Goal: Find specific page/section: Find specific page/section

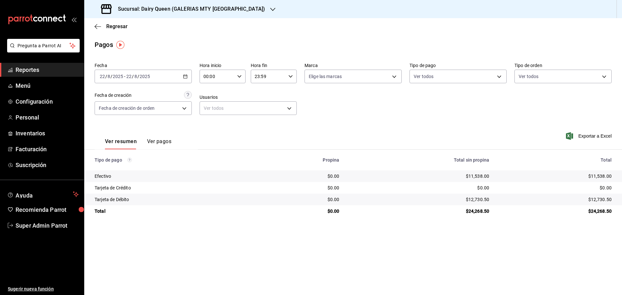
click at [173, 15] on div "Sucursal: Dairy Queen (GALERIAS MTY [GEOGRAPHIC_DATA])" at bounding box center [183, 9] width 189 height 18
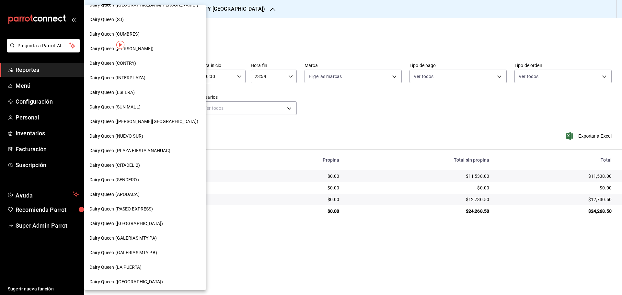
scroll to position [54, 0]
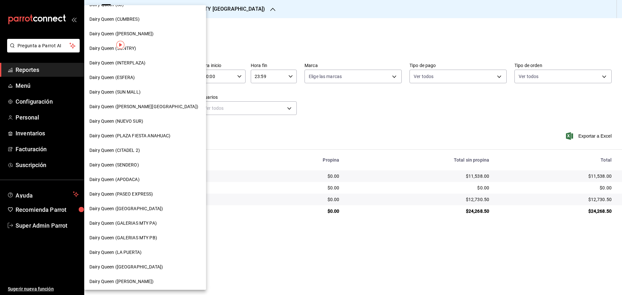
click at [139, 164] on div "Dairy Queen (SENDERO)" at bounding box center [144, 165] width 111 height 7
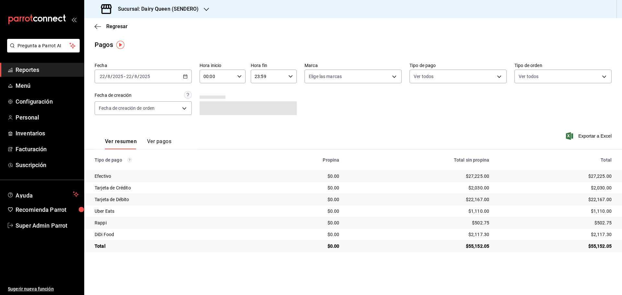
click at [177, 6] on h3 "Sucursal: Dairy Queen (SENDERO)" at bounding box center [156, 9] width 86 height 8
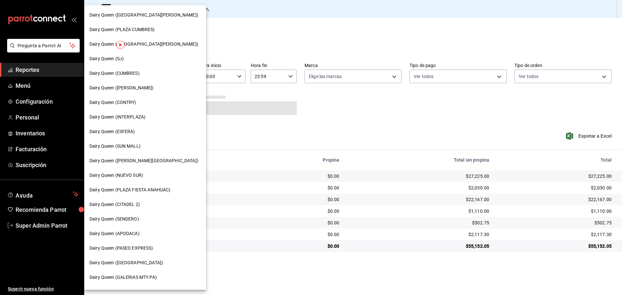
click at [140, 74] on div "Dairy Queen (CUMBRES)" at bounding box center [144, 73] width 111 height 7
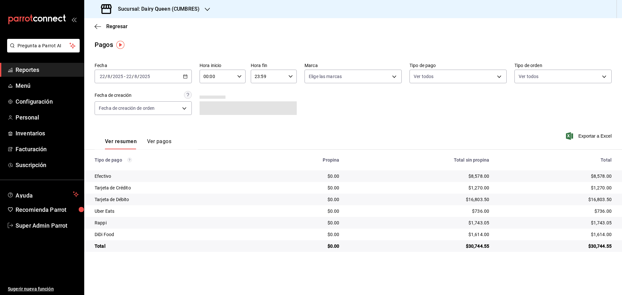
click at [178, 10] on h3 "Sucursal: Dairy Queen (CUMBRES)" at bounding box center [156, 9] width 87 height 8
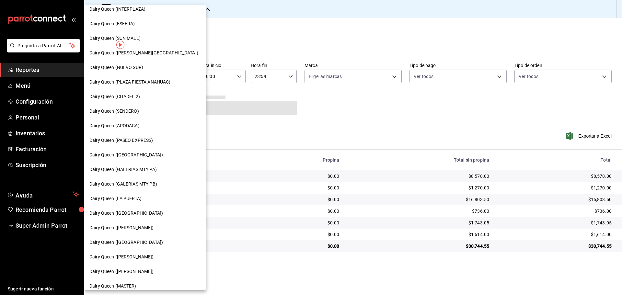
scroll to position [162, 0]
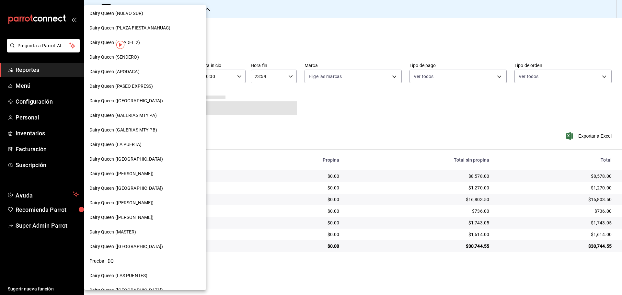
click at [127, 274] on span "Dairy Queen (LAS PUENTES)" at bounding box center [118, 276] width 58 height 7
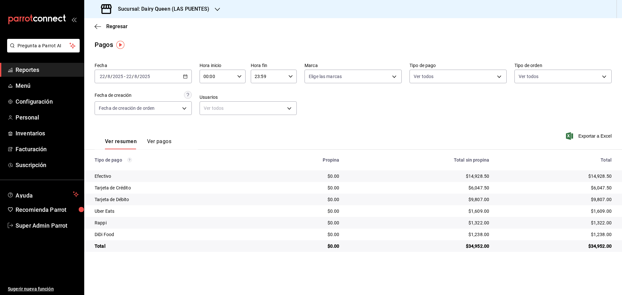
click at [185, 7] on h3 "Sucursal: Dairy Queen (LAS PUENTES)" at bounding box center [161, 9] width 97 height 8
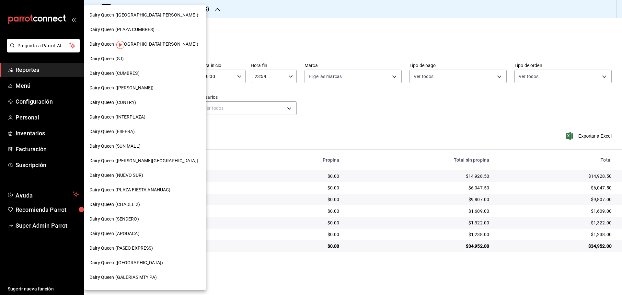
click at [140, 248] on span "Dairy Queen (PASEO EXPRESS)" at bounding box center [121, 248] width 64 height 7
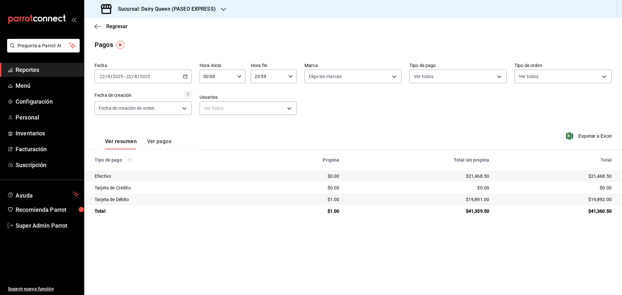
click at [154, 10] on h3 "Sucursal: Dairy Queen (PASEO EXPRESS)" at bounding box center [164, 9] width 103 height 8
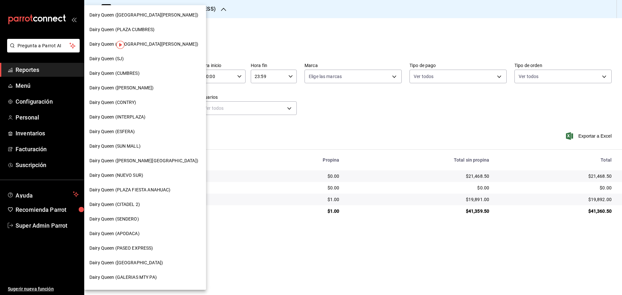
click at [132, 60] on div "Dairy Queen (SJ)" at bounding box center [144, 58] width 111 height 7
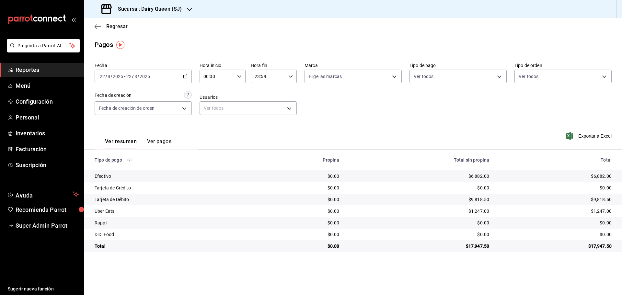
click at [167, 6] on h3 "Sucursal: Dairy Queen (SJ)" at bounding box center [147, 9] width 69 height 8
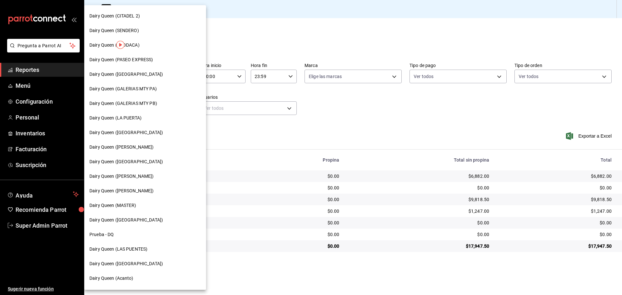
scroll to position [202, 0]
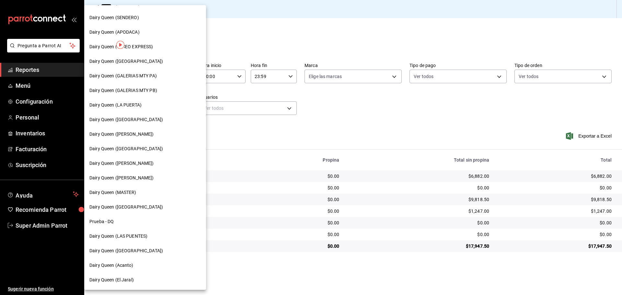
click at [143, 251] on span "Dairy Queen ([GEOGRAPHIC_DATA])" at bounding box center [126, 251] width 74 height 7
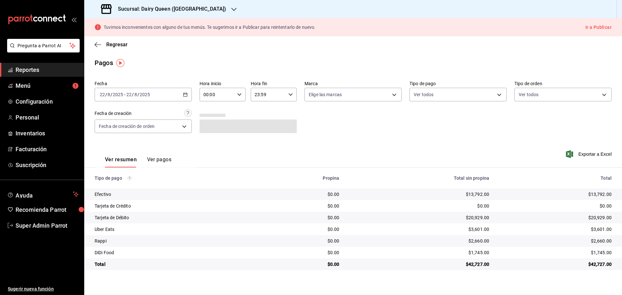
click at [187, 9] on h3 "Sucursal: Dairy Queen ([GEOGRAPHIC_DATA])" at bounding box center [169, 9] width 113 height 8
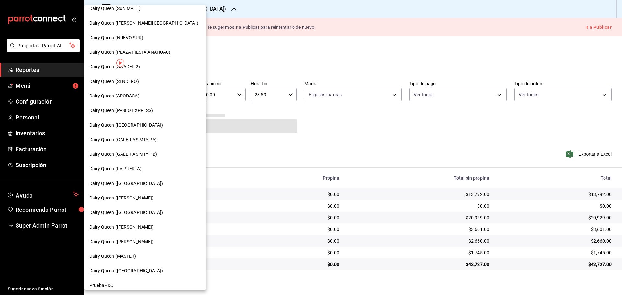
scroll to position [162, 0]
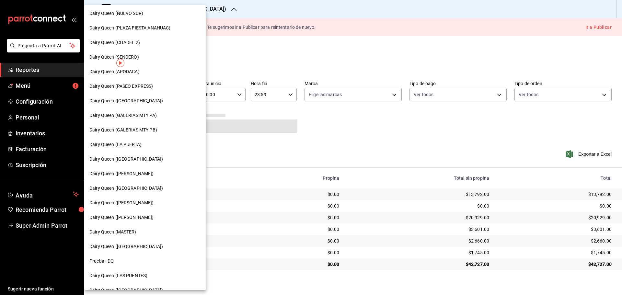
click at [136, 140] on div "Dairy Queen (LA PUERTA)" at bounding box center [145, 144] width 122 height 15
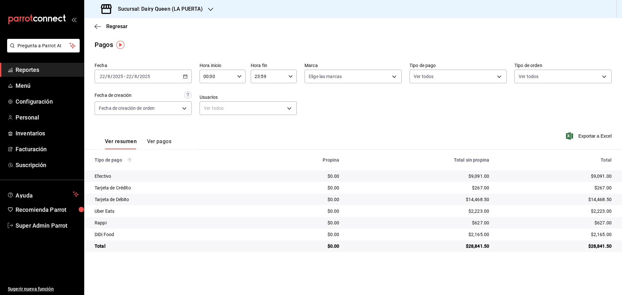
click at [174, 11] on h3 "Sucursal: Dairy Queen (LA PUERTA)" at bounding box center [158, 9] width 90 height 8
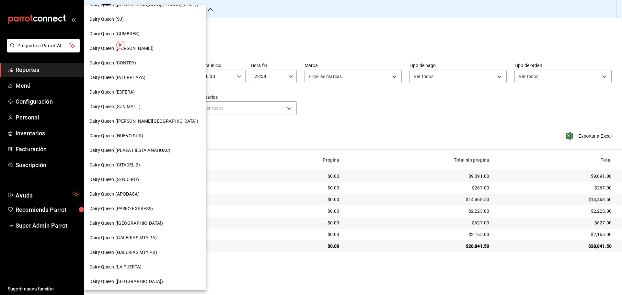
scroll to position [0, 0]
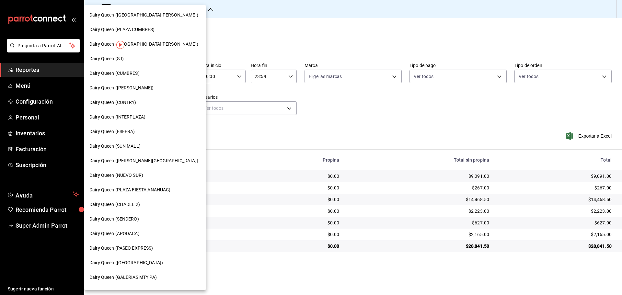
click at [135, 160] on span "Dairy Queen ([PERSON_NAME][GEOGRAPHIC_DATA])" at bounding box center [143, 161] width 109 height 7
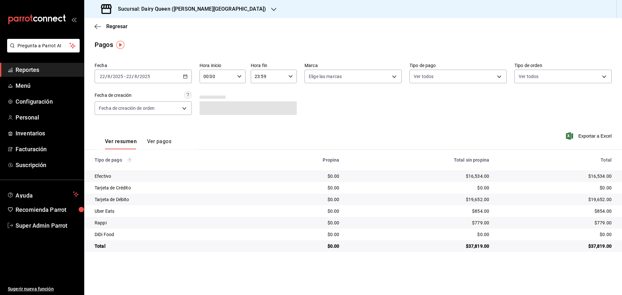
click at [170, 5] on h3 "Sucursal: Dairy Queen ([PERSON_NAME][GEOGRAPHIC_DATA])" at bounding box center [189, 9] width 153 height 8
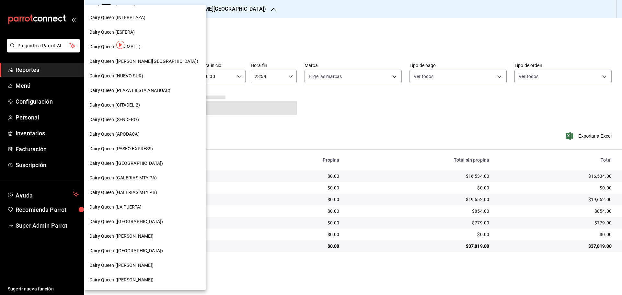
scroll to position [108, 0]
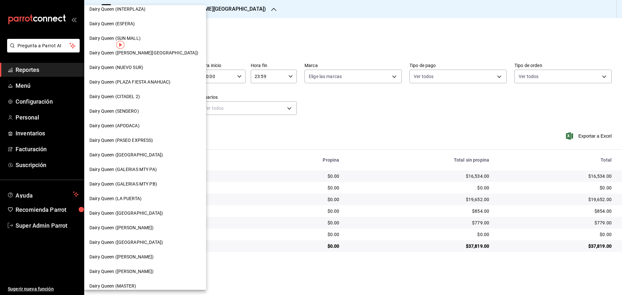
click at [147, 154] on div "Dairy Queen ([GEOGRAPHIC_DATA])" at bounding box center [144, 155] width 111 height 7
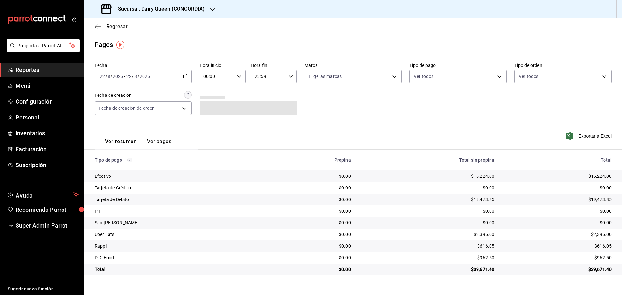
click at [178, 8] on h3 "Sucursal: Dairy Queen (CONCORDIA)" at bounding box center [159, 9] width 92 height 8
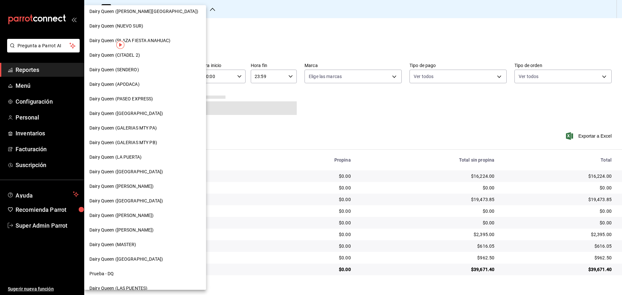
scroll to position [202, 0]
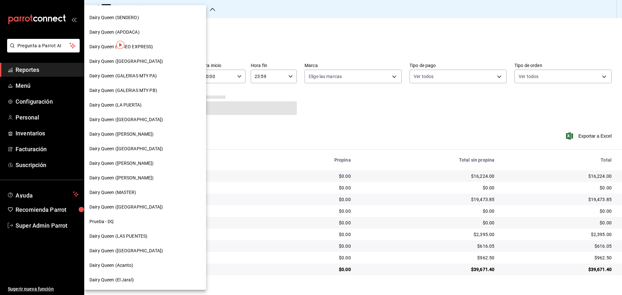
click at [145, 145] on div "Dairy Queen ([GEOGRAPHIC_DATA])" at bounding box center [145, 149] width 122 height 15
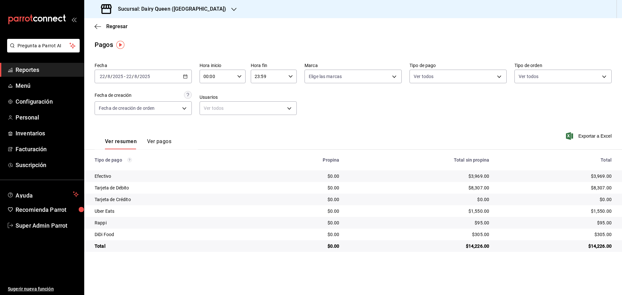
click at [184, 5] on h3 "Sucursal: Dairy Queen ([GEOGRAPHIC_DATA])" at bounding box center [169, 9] width 113 height 8
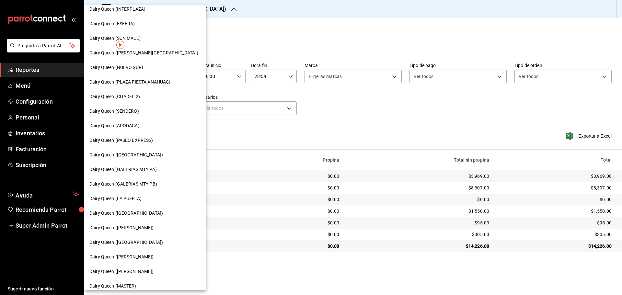
scroll to position [162, 0]
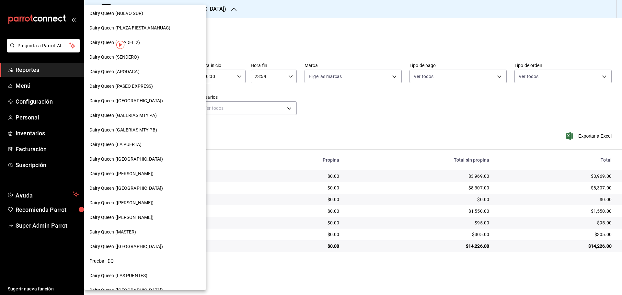
click at [146, 201] on span "Dairy Queen ([PERSON_NAME])" at bounding box center [121, 203] width 64 height 7
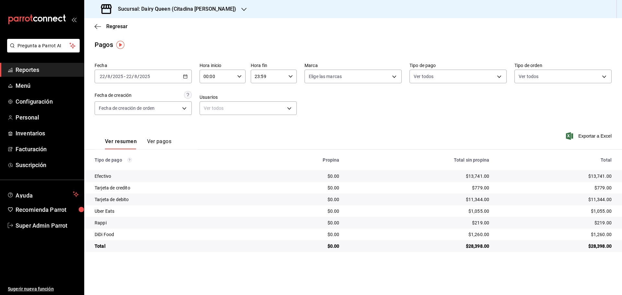
click at [151, 12] on h3 "Sucursal: Dairy Queen (Citadina [PERSON_NAME])" at bounding box center [174, 9] width 123 height 8
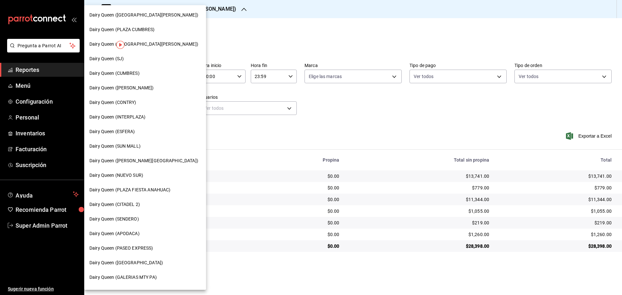
click at [154, 43] on span "Dairy Queen ([GEOGRAPHIC_DATA][PERSON_NAME])" at bounding box center [143, 44] width 109 height 7
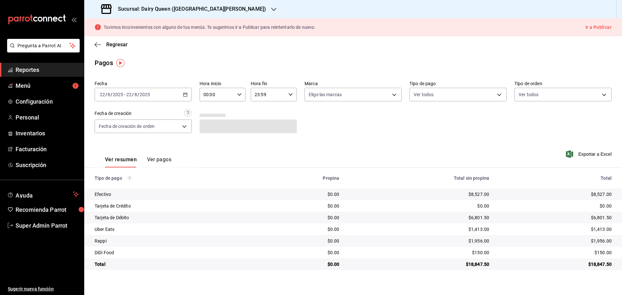
click at [150, 20] on div "Tuvimos inconvenientes con alguno de tus menús. Te sugerimos ir a Publicar para…" at bounding box center [353, 27] width 538 height 18
click at [154, 14] on div "Sucursal: Dairy Queen ([GEOGRAPHIC_DATA][PERSON_NAME])" at bounding box center [184, 9] width 190 height 18
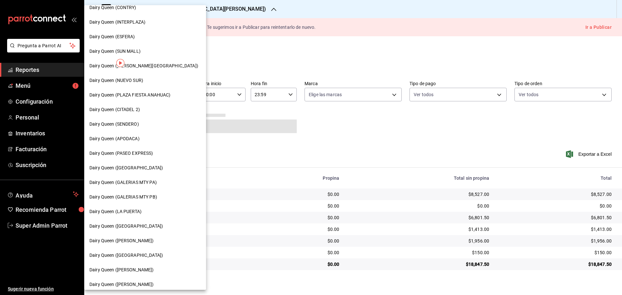
scroll to position [0, 0]
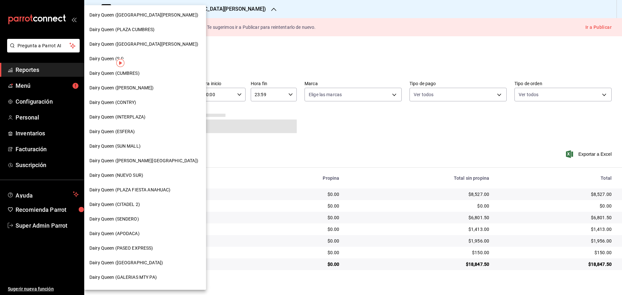
click at [144, 82] on div "Dairy Queen ([PERSON_NAME])" at bounding box center [145, 88] width 122 height 15
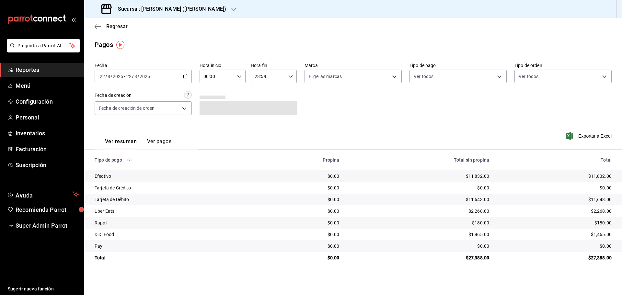
click at [165, 6] on h3 "Sucursal: [PERSON_NAME] ([PERSON_NAME])" at bounding box center [169, 9] width 113 height 8
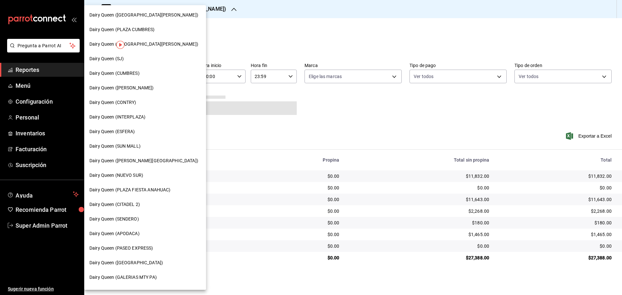
click at [153, 13] on span "Dairy Queen ([GEOGRAPHIC_DATA][PERSON_NAME])" at bounding box center [143, 15] width 109 height 7
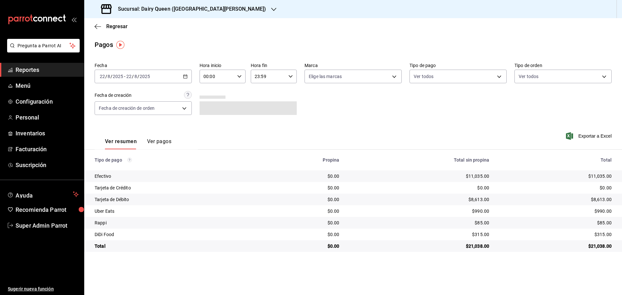
click at [205, 10] on h3 "Sucursal: Dairy Queen ([GEOGRAPHIC_DATA][PERSON_NAME])" at bounding box center [189, 9] width 153 height 8
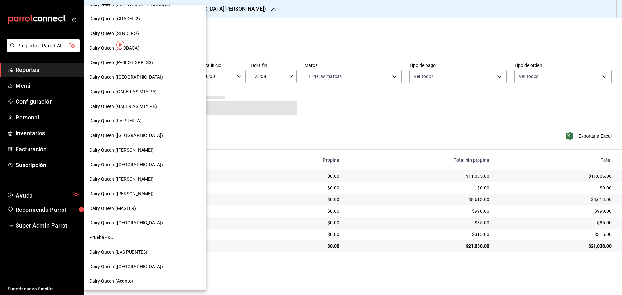
scroll to position [202, 0]
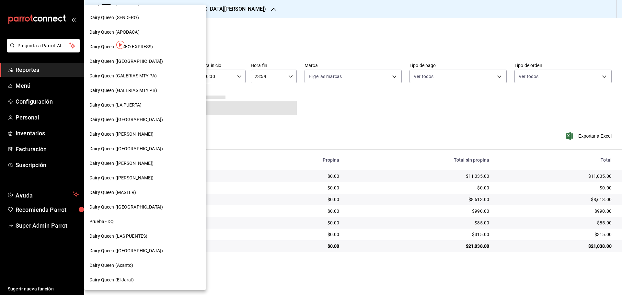
click at [158, 92] on div "Dairy Queen (GALERIAS MTY PB)" at bounding box center [144, 90] width 111 height 7
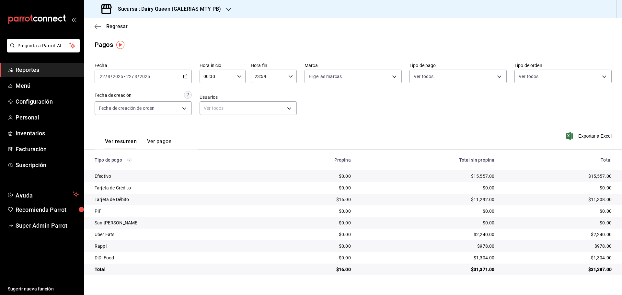
click at [168, 10] on h3 "Sucursal: Dairy Queen (GALERIAS MTY PB)" at bounding box center [167, 9] width 108 height 8
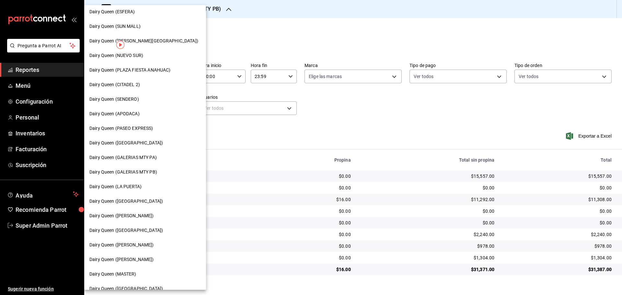
scroll to position [162, 0]
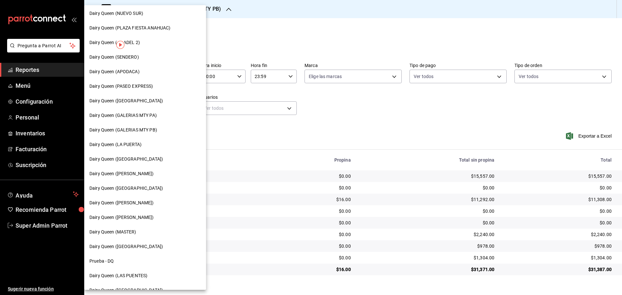
click at [152, 116] on span "Dairy Queen (GALERIAS MTY PA)" at bounding box center [122, 115] width 67 height 7
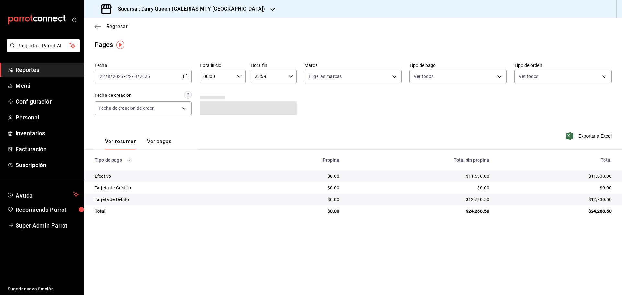
click at [206, 10] on h3 "Sucursal: Dairy Queen (GALERIAS MTY [GEOGRAPHIC_DATA])" at bounding box center [189, 9] width 152 height 8
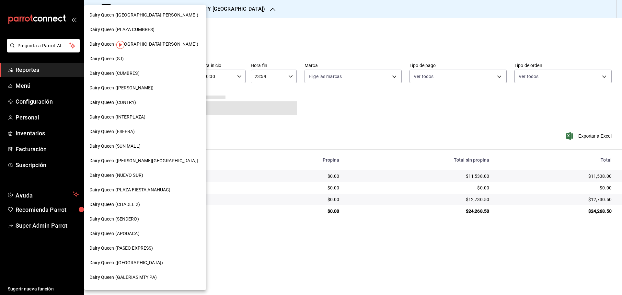
click at [129, 148] on span "Dairy Queen (SUN MALL)" at bounding box center [114, 146] width 51 height 7
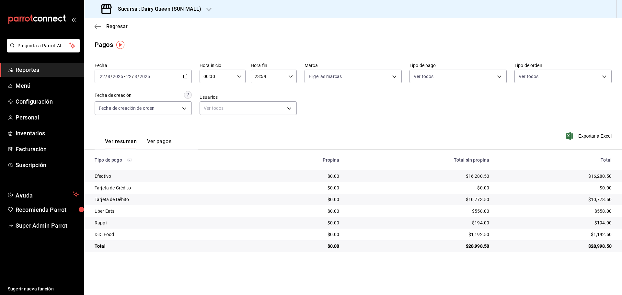
click at [165, 8] on h3 "Sucursal: Dairy Queen (SUN MALL)" at bounding box center [157, 9] width 88 height 8
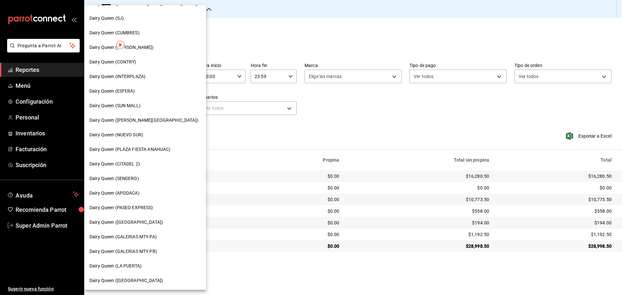
scroll to position [54, 0]
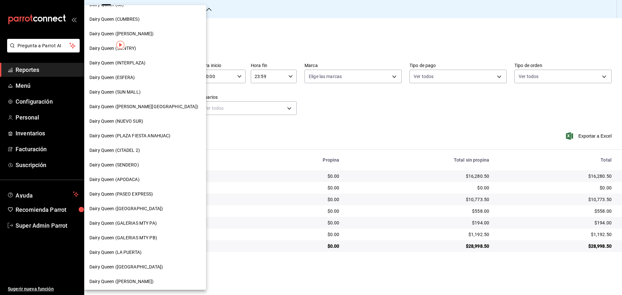
click at [117, 179] on span "Dairy Queen (APODACA)" at bounding box center [114, 179] width 50 height 7
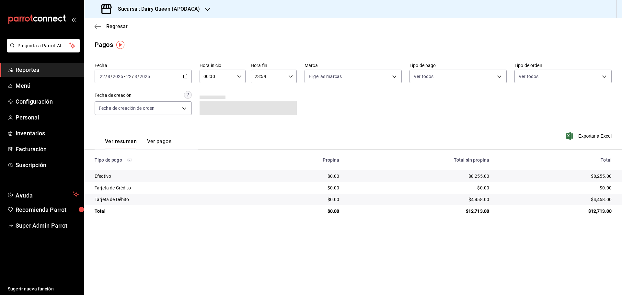
click at [168, 5] on div "Sucursal: Dairy Queen (APODACA)" at bounding box center [150, 9] width 123 height 18
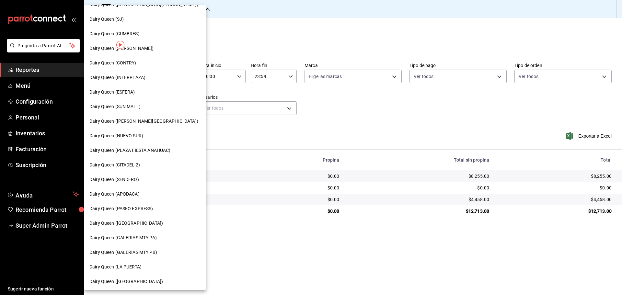
scroll to position [0, 0]
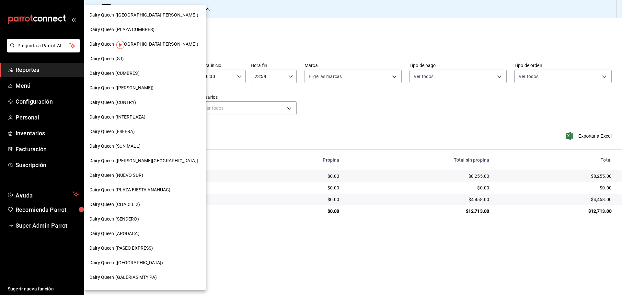
click at [141, 171] on div "Dairy Queen (NUEVO SUR)" at bounding box center [145, 175] width 122 height 15
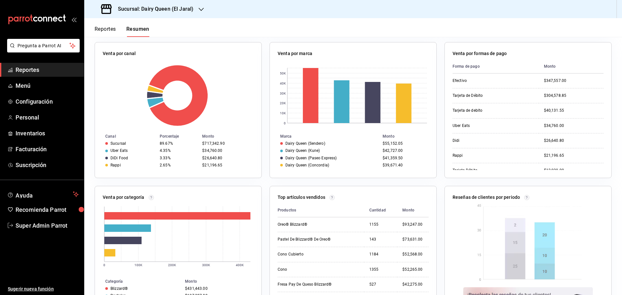
scroll to position [270, 0]
